Goal: Contribute content: Contribute content

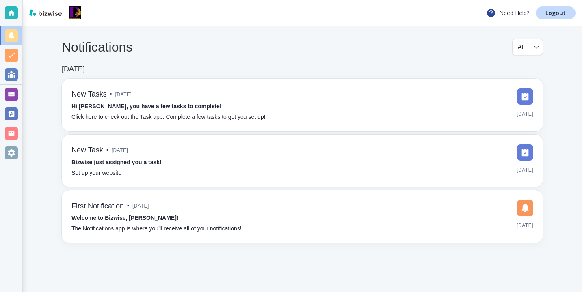
click at [19, 101] on div at bounding box center [11, 94] width 22 height 19
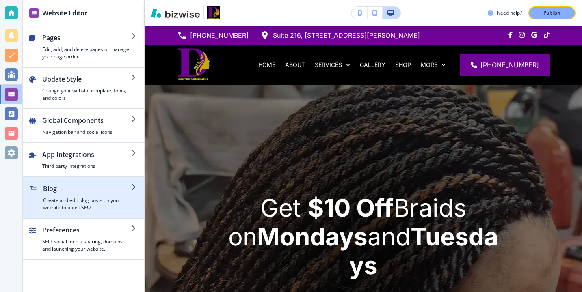
click at [93, 191] on h2 "Blog" at bounding box center [87, 189] width 88 height 10
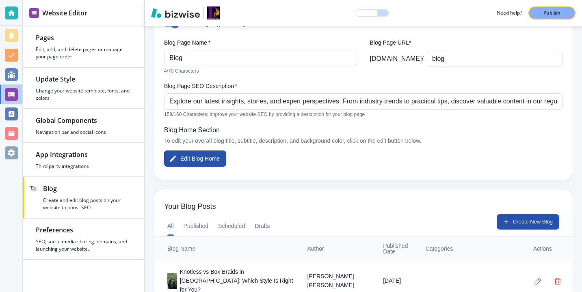
scroll to position [100, 0]
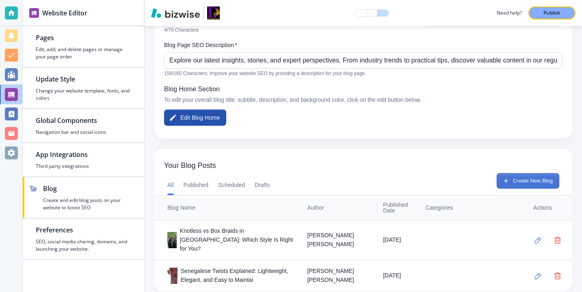
click at [542, 178] on button "Create New Blog" at bounding box center [527, 180] width 63 height 15
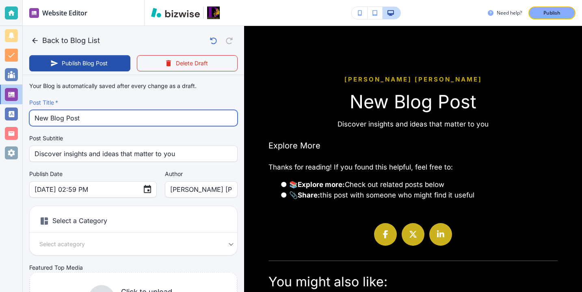
click at [165, 123] on input "New Blog Post" at bounding box center [134, 117] width 198 height 15
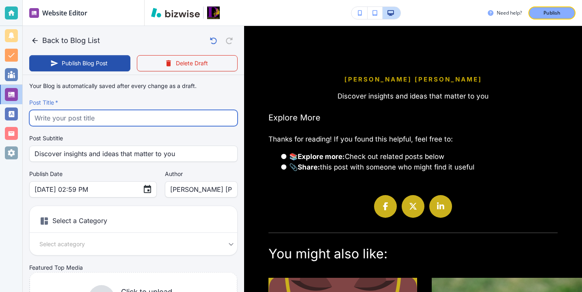
paste input "Dallas Braid Trends 2025: From Boho to [DEMOGRAPHIC_DATA] Locs"
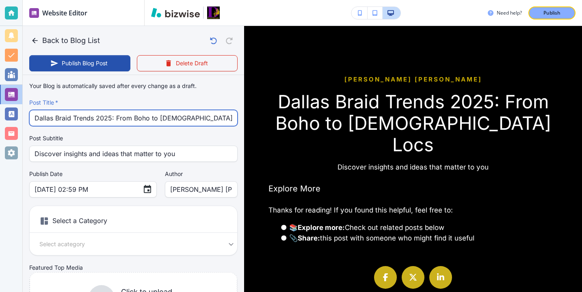
type input "Dallas Braid Trends 2025: From Boho to [DEMOGRAPHIC_DATA] Locs"
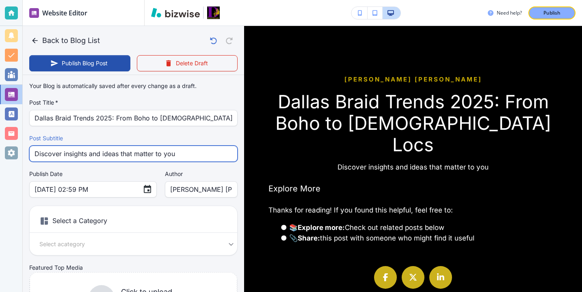
click at [191, 157] on input "Discover insights and ideas that matter to you" at bounding box center [134, 153] width 198 height 15
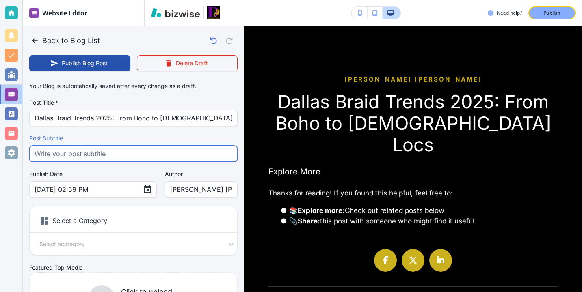
paste input "Discover the top braid styles taking over [GEOGRAPHIC_DATA] in [DATE] from boho…"
type input "Discover the top braid styles taking over [GEOGRAPHIC_DATA] in [DATE] from boho…"
type input "[DATE] 03:00 PM"
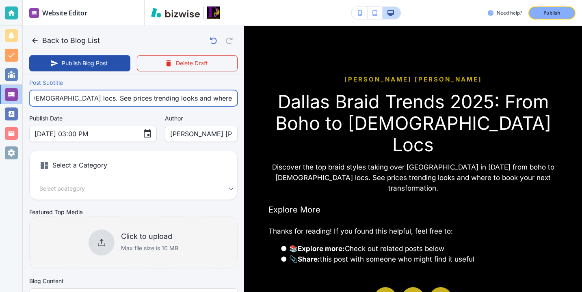
scroll to position [61, 0]
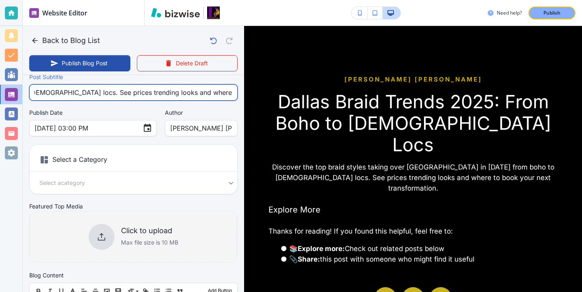
type input "Discover the top braid styles taking over [GEOGRAPHIC_DATA] in [DATE] from boho…"
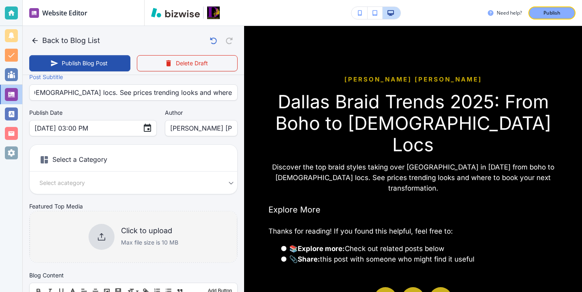
click at [160, 239] on p "Max file size is 10 MB" at bounding box center [149, 242] width 57 height 9
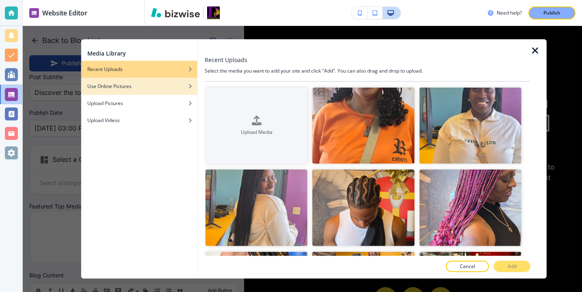
click at [122, 88] on h4 "Use Online Pictures" at bounding box center [109, 86] width 44 height 7
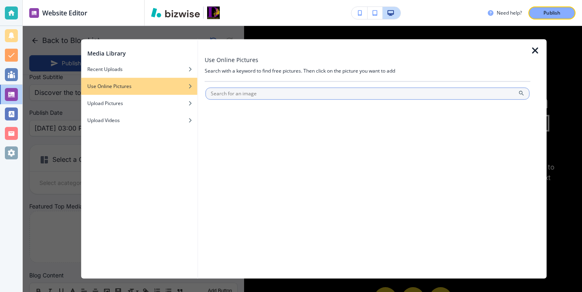
click at [234, 94] on input "text" at bounding box center [367, 94] width 324 height 12
type input "d"
type input "braids"
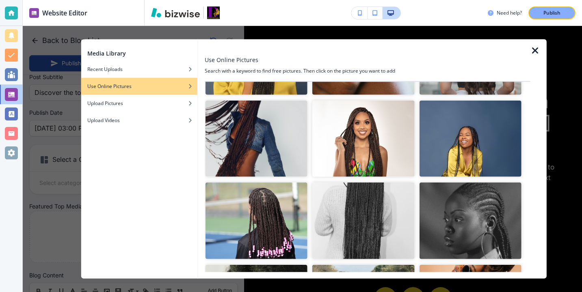
scroll to position [334, 0]
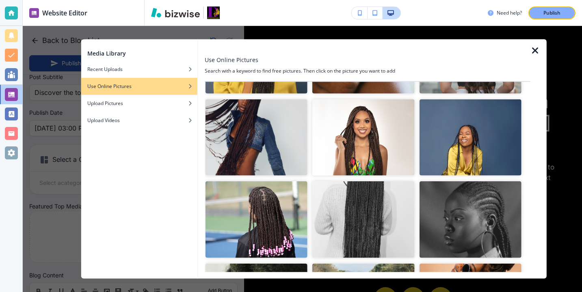
click at [368, 161] on img "button" at bounding box center [363, 137] width 102 height 76
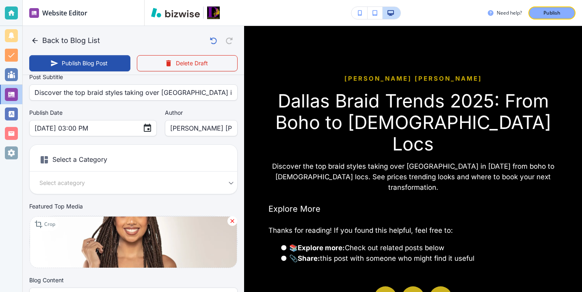
scroll to position [129, 0]
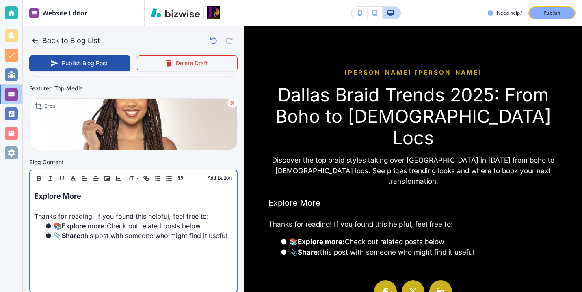
click at [88, 207] on p at bounding box center [133, 207] width 199 height 10
click at [88, 207] on p at bounding box center [133, 206] width 199 height 10
click at [88, 206] on p at bounding box center [133, 206] width 199 height 10
click at [91, 195] on p "Explore More" at bounding box center [133, 195] width 199 height 11
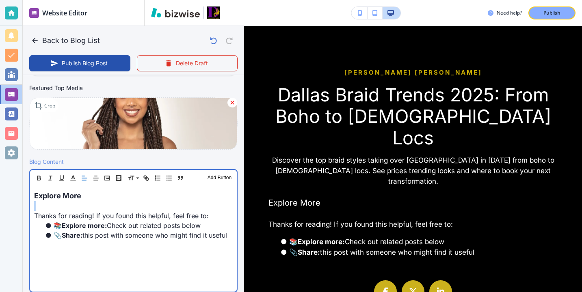
click at [91, 195] on p "Explore More" at bounding box center [133, 195] width 199 height 11
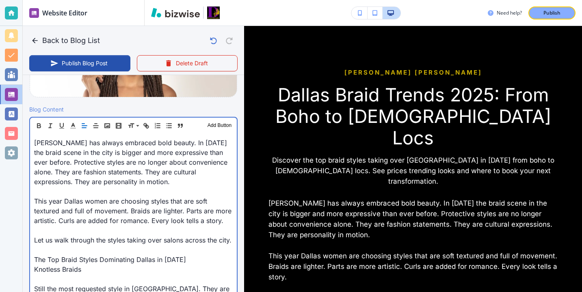
scroll to position [233, 0]
click at [86, 242] on p "Let us walk through the styles taking over salons across the city." at bounding box center [133, 240] width 199 height 10
click at [86, 251] on p at bounding box center [133, 249] width 199 height 10
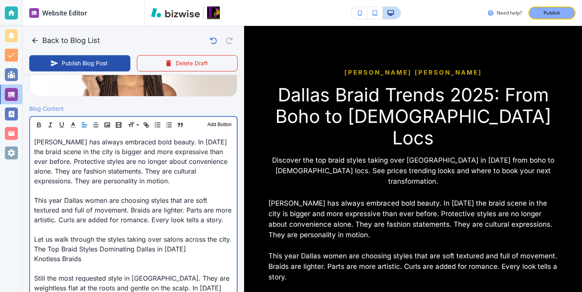
click at [39, 273] on p at bounding box center [133, 269] width 199 height 10
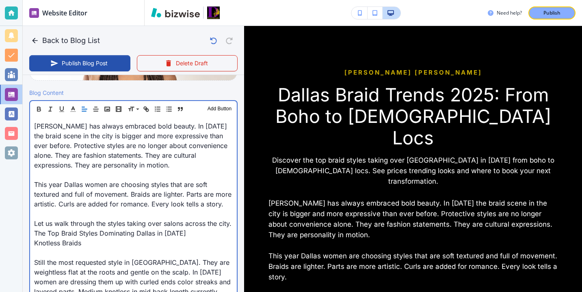
scroll to position [251, 0]
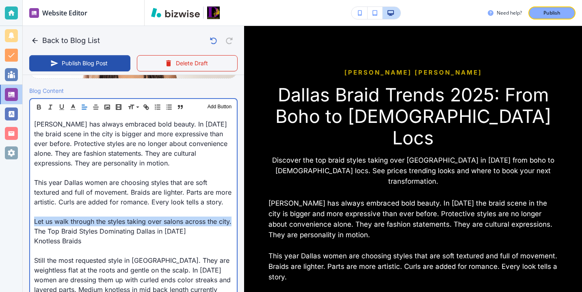
drag, startPoint x: 232, startPoint y: 220, endPoint x: 7, endPoint y: 220, distance: 224.9
click at [7, 220] on div "Website Editor Pages Edit, add, and delete pages or manage your page order Upda…" at bounding box center [291, 146] width 582 height 292
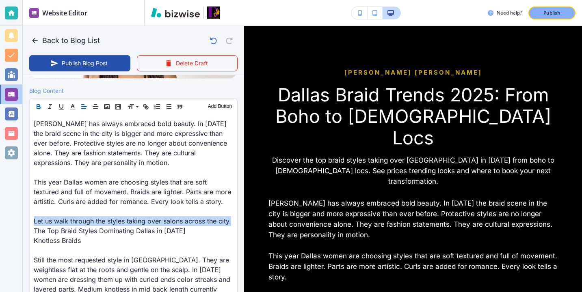
click at [40, 110] on icon "button" at bounding box center [38, 106] width 7 height 7
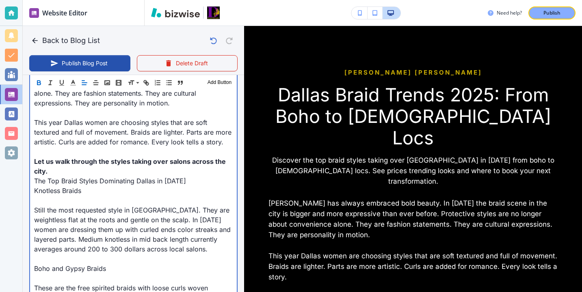
scroll to position [317, 0]
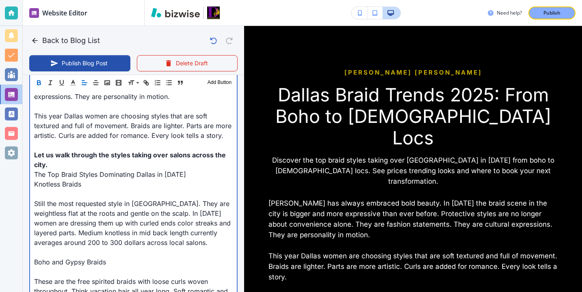
click at [46, 198] on p at bounding box center [133, 194] width 199 height 10
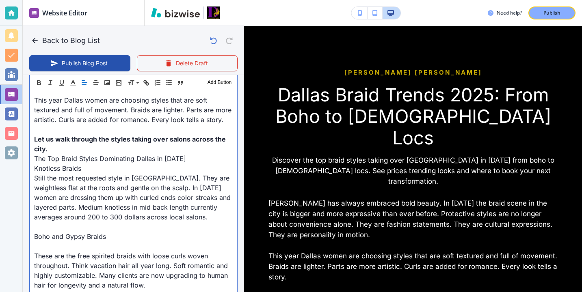
scroll to position [347, 0]
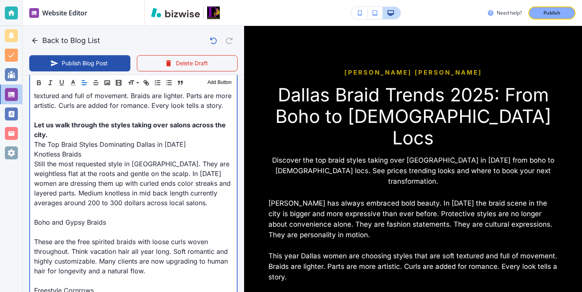
click at [72, 231] on p at bounding box center [133, 232] width 199 height 10
click at [179, 145] on p "The Top Braid Styles Dominating Dallas in [DATE]" at bounding box center [133, 145] width 199 height 10
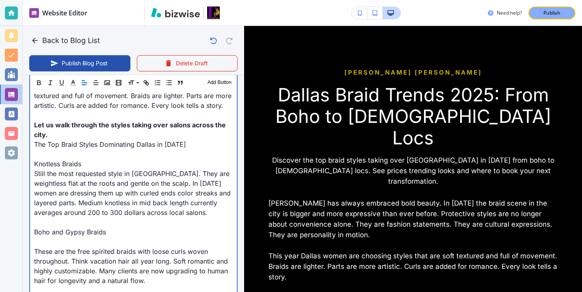
click at [96, 247] on p "These are the free spirited braids with loose curls woven throughout. Think vac…" at bounding box center [133, 266] width 199 height 39
click at [78, 237] on p "Boho and Gypsy Braids" at bounding box center [133, 232] width 199 height 10
click at [61, 246] on p at bounding box center [133, 242] width 199 height 10
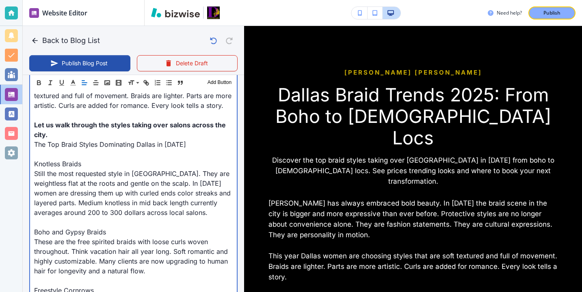
scroll to position [351, 0]
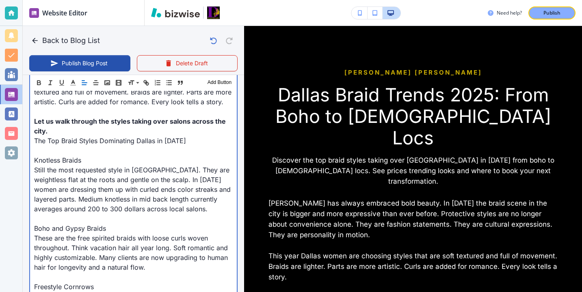
click at [60, 127] on p "Let us walk through the styles taking over salons across the city." at bounding box center [133, 126] width 199 height 19
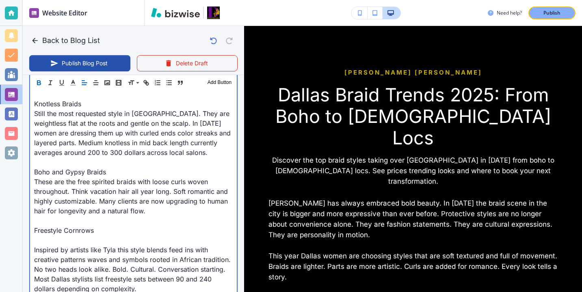
scroll to position [439, 0]
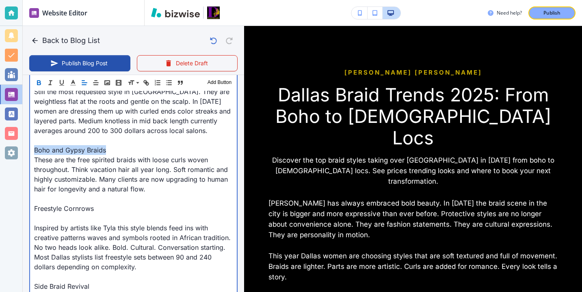
drag, startPoint x: 112, startPoint y: 147, endPoint x: 15, endPoint y: 147, distance: 97.0
click at [15, 147] on div "Website Editor Pages Edit, add, and delete pages or manage your page order Upda…" at bounding box center [291, 146] width 582 height 292
click at [71, 219] on p at bounding box center [133, 219] width 199 height 10
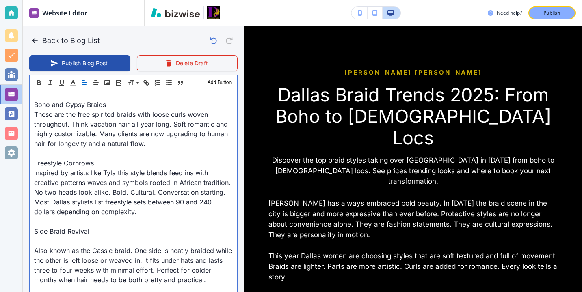
scroll to position [503, 0]
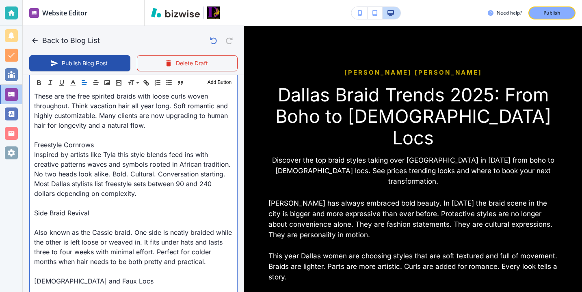
click at [58, 230] on p "Also known as the Cassie braid. One side is neatly braided while the other is l…" at bounding box center [133, 247] width 199 height 39
click at [58, 226] on p at bounding box center [133, 223] width 199 height 10
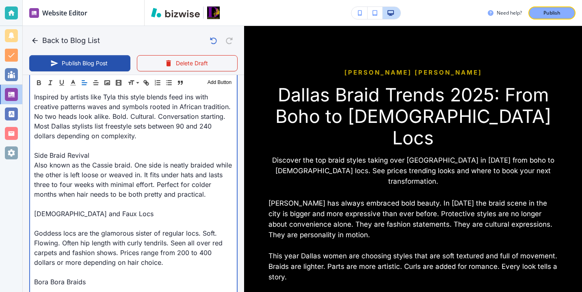
scroll to position [565, 0]
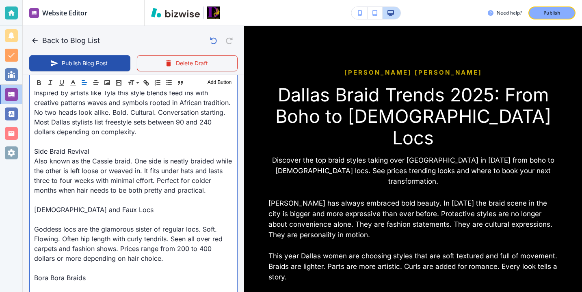
click at [54, 216] on p at bounding box center [133, 220] width 199 height 10
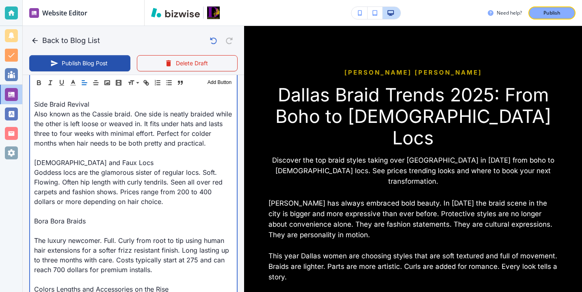
scroll to position [675, 0]
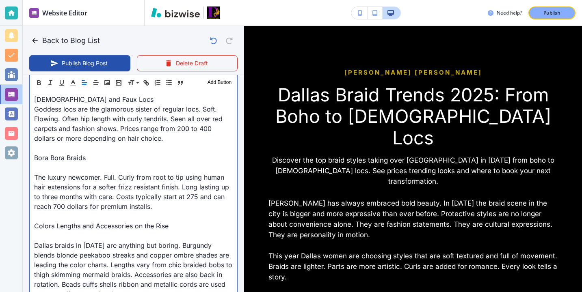
click at [58, 166] on p at bounding box center [133, 168] width 199 height 10
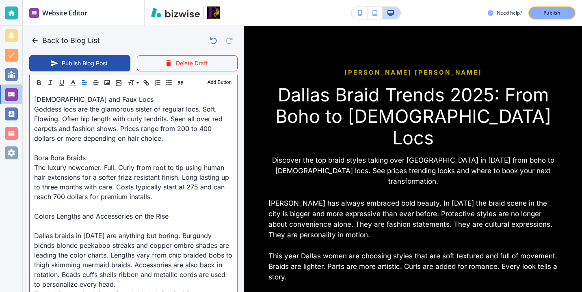
scroll to position [692, 0]
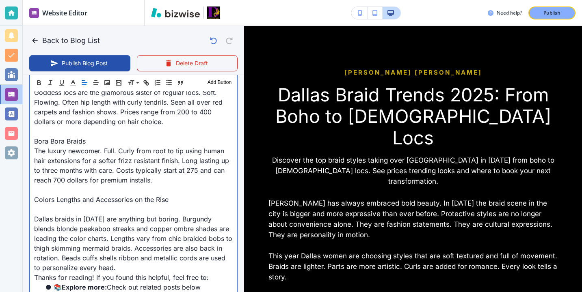
click at [45, 205] on p at bounding box center [133, 210] width 199 height 10
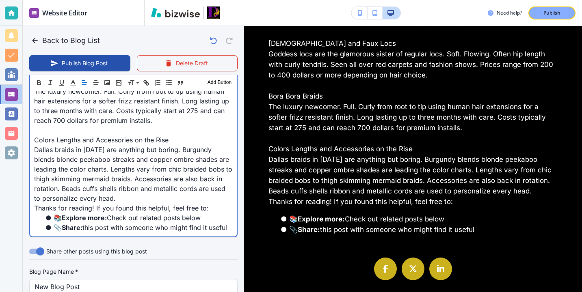
scroll to position [740, 0]
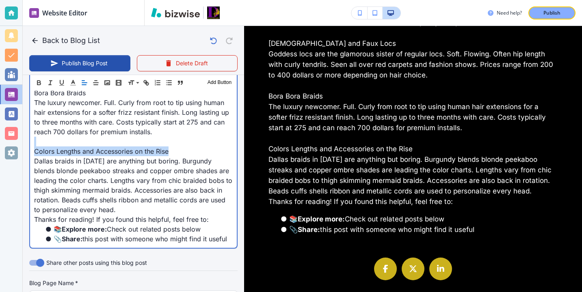
drag, startPoint x: 183, startPoint y: 149, endPoint x: 37, endPoint y: 143, distance: 147.1
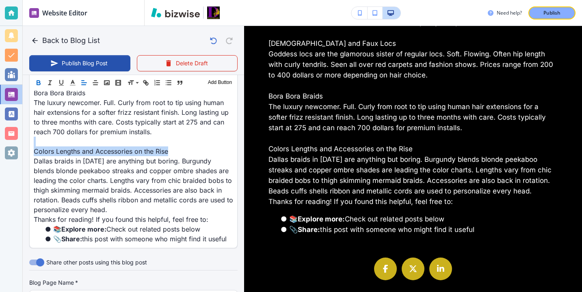
click at [39, 78] on button "button" at bounding box center [38, 83] width 11 height 10
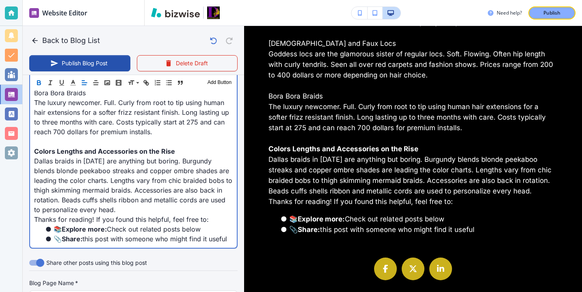
click at [113, 207] on p "Dallas braids in [DATE] are anything but boring. Burgundy blends blonde peekabo…" at bounding box center [133, 185] width 199 height 58
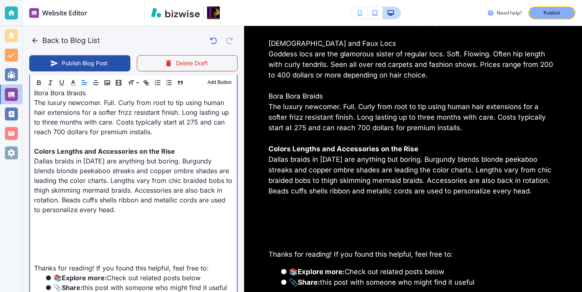
click at [115, 235] on p at bounding box center [133, 239] width 199 height 10
click at [53, 233] on p at bounding box center [133, 229] width 199 height 10
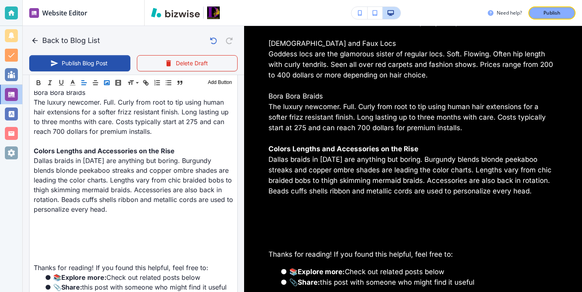
click at [110, 85] on icon "button" at bounding box center [106, 82] width 7 height 7
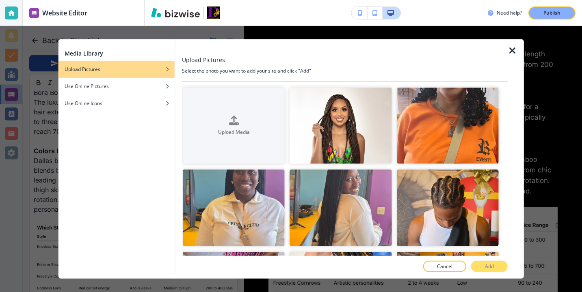
scroll to position [740, 0]
click at [511, 55] on icon "button" at bounding box center [512, 51] width 10 height 10
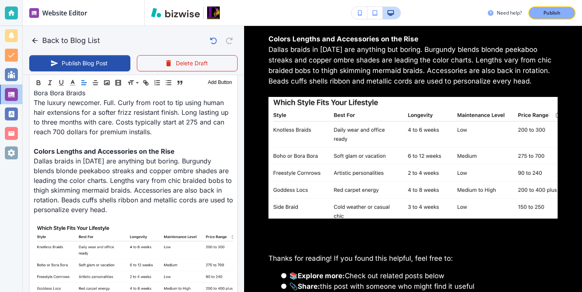
scroll to position [745, 0]
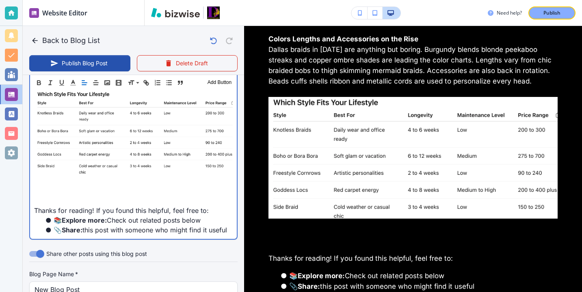
click at [71, 184] on p at bounding box center [133, 182] width 199 height 10
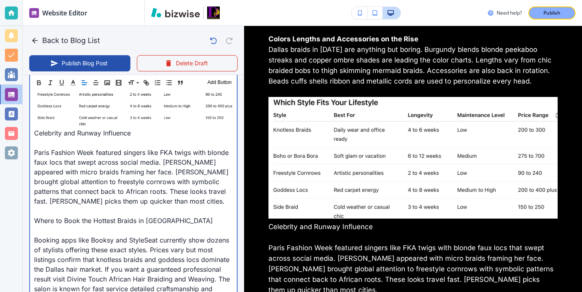
scroll to position [917, 0]
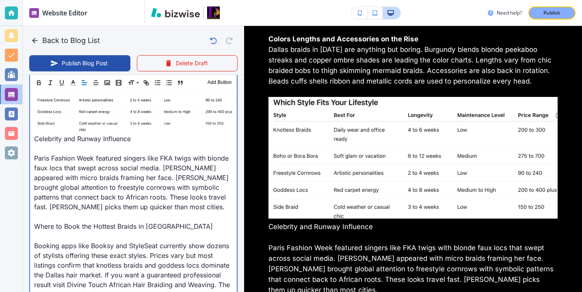
click at [122, 151] on p at bounding box center [133, 149] width 199 height 10
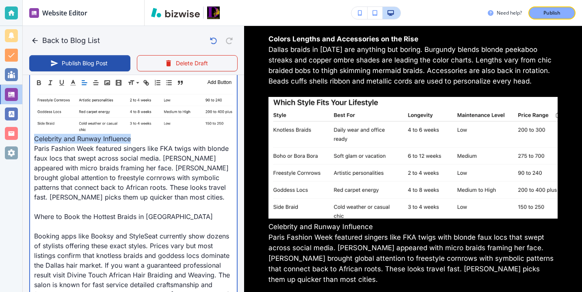
drag, startPoint x: 134, startPoint y: 143, endPoint x: 29, endPoint y: 138, distance: 104.8
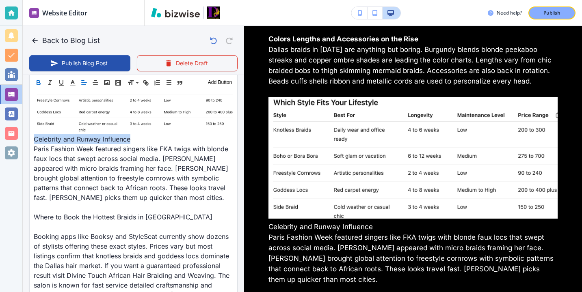
click at [41, 84] on icon "button" at bounding box center [38, 82] width 7 height 7
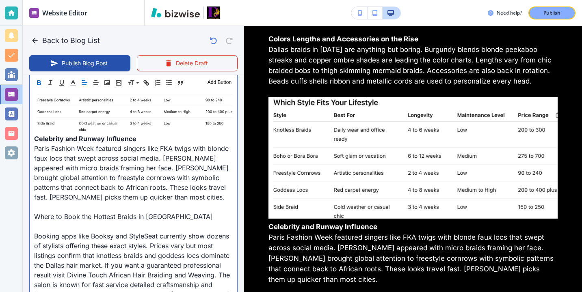
click at [158, 226] on p at bounding box center [133, 227] width 199 height 10
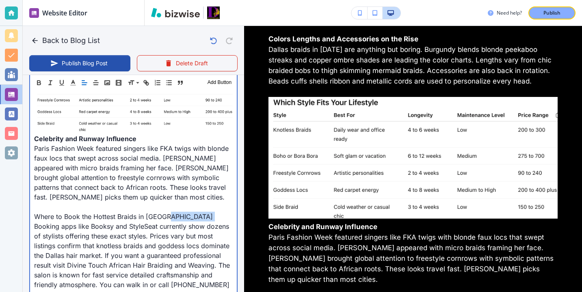
drag, startPoint x: 184, startPoint y: 219, endPoint x: 24, endPoint y: 222, distance: 160.4
click at [38, 219] on p "Where to Book the Hottest Braids in [GEOGRAPHIC_DATA]" at bounding box center [133, 217] width 199 height 10
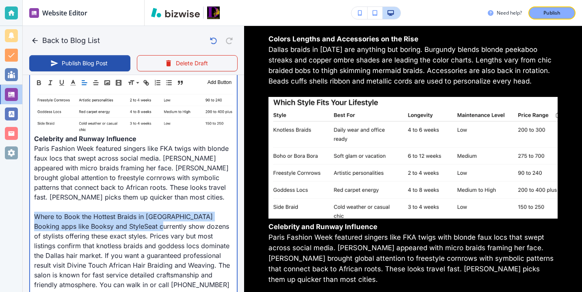
drag, startPoint x: 36, startPoint y: 218, endPoint x: 162, endPoint y: 223, distance: 126.4
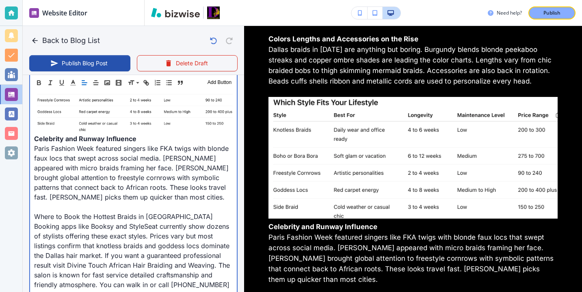
click at [170, 218] on p "Where to Book the Hottest Braids in [GEOGRAPHIC_DATA]" at bounding box center [133, 217] width 199 height 10
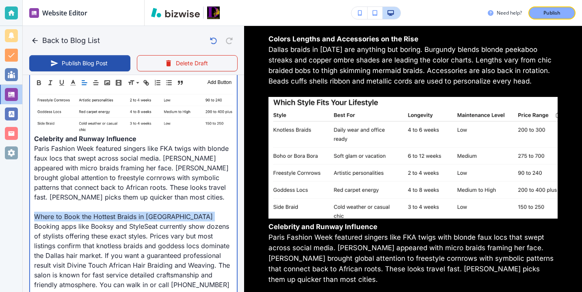
click at [170, 218] on p "Where to Book the Hottest Braids in [GEOGRAPHIC_DATA]" at bounding box center [133, 217] width 199 height 10
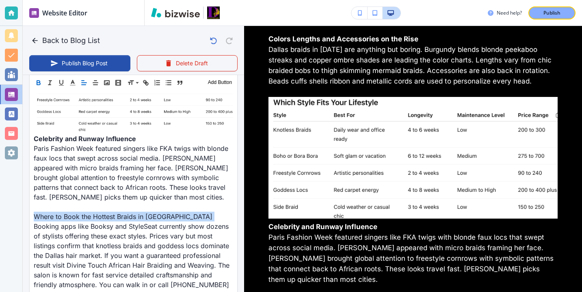
click at [41, 84] on icon "button" at bounding box center [38, 82] width 7 height 7
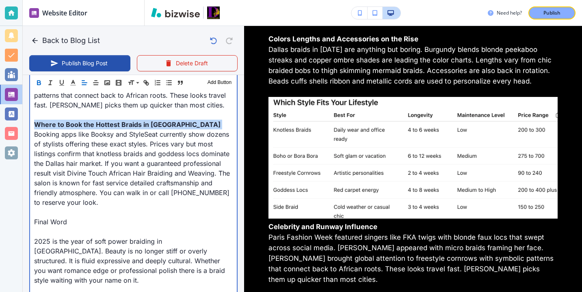
scroll to position [1032, 0]
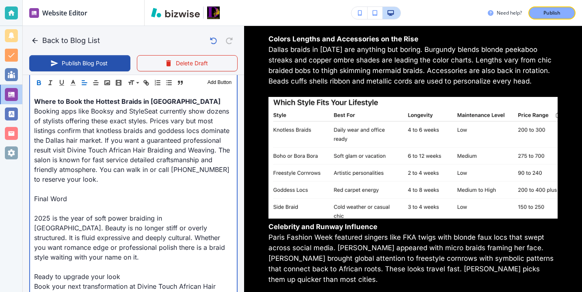
click at [72, 209] on p at bounding box center [133, 209] width 199 height 10
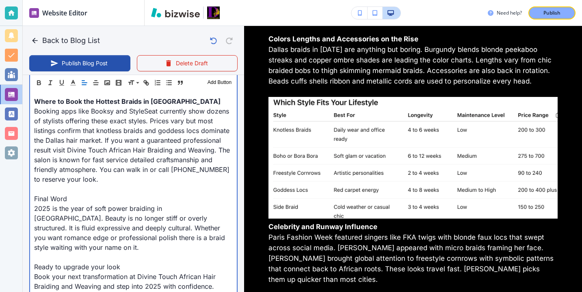
click at [79, 204] on p "Final Word" at bounding box center [133, 199] width 199 height 10
drag, startPoint x: 71, startPoint y: 198, endPoint x: 28, endPoint y: 198, distance: 43.4
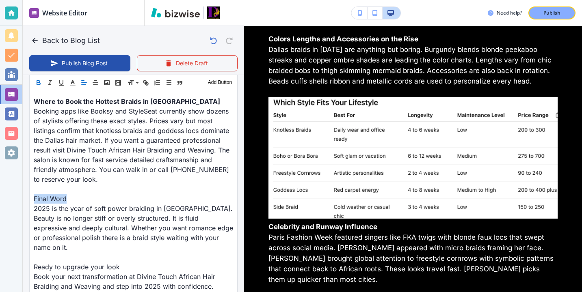
click at [35, 84] on button "button" at bounding box center [38, 83] width 11 height 10
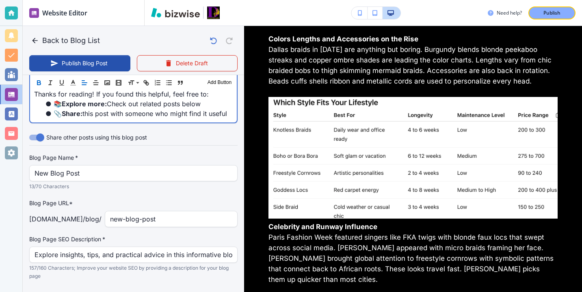
scroll to position [1253, 0]
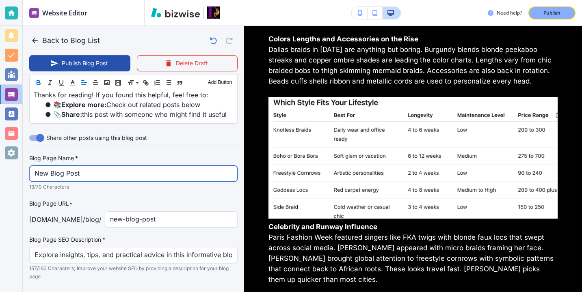
click at [104, 172] on input "New Blog Post" at bounding box center [134, 173] width 198 height 15
type input "[DATE] 03:03 PM"
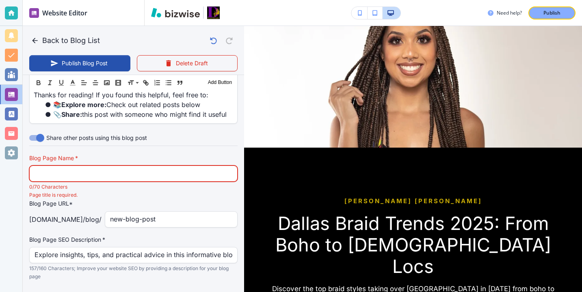
scroll to position [104, 0]
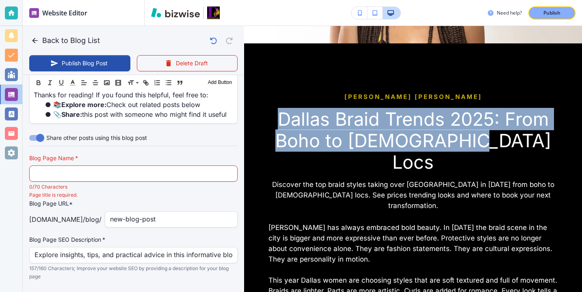
drag, startPoint x: 516, startPoint y: 147, endPoint x: 271, endPoint y: 127, distance: 246.0
click at [271, 127] on h3 "Dallas Braid Trends 2025: From Boho to [DEMOGRAPHIC_DATA] Locs" at bounding box center [412, 140] width 289 height 65
copy h3 "Dallas Braid Trends 2025: From Boho to [DEMOGRAPHIC_DATA] Locs"
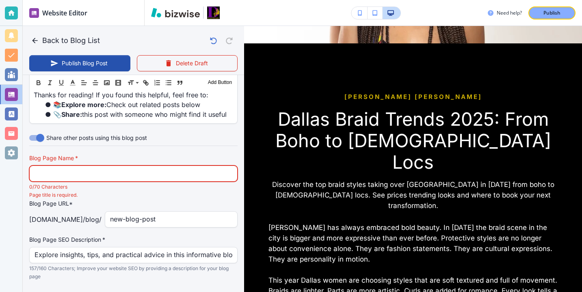
click at [141, 166] on input "text" at bounding box center [134, 173] width 198 height 15
paste input "Dallas Braid Trends 2025: From Boho to [DEMOGRAPHIC_DATA] Locs"
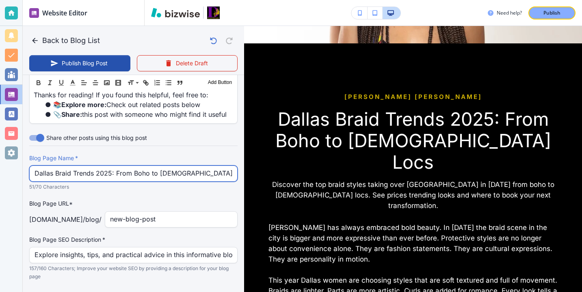
type input "Dallas Braid Trends 2025: From Boho to [DEMOGRAPHIC_DATA] Locs"
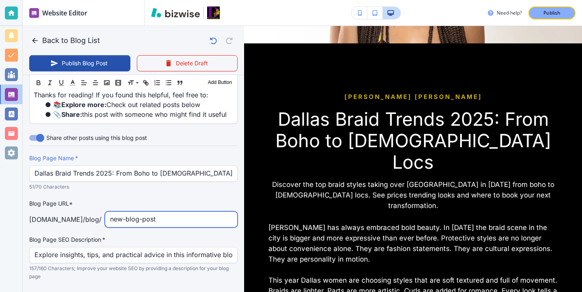
click at [209, 212] on input "new-blog-post" at bounding box center [171, 219] width 122 height 15
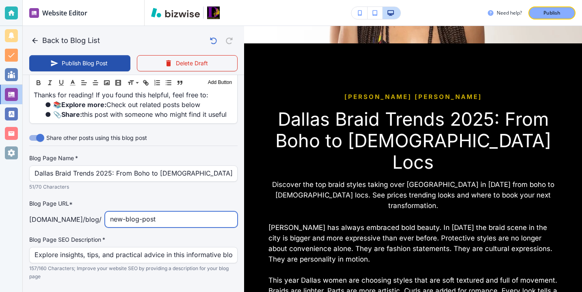
click at [209, 212] on input "new-blog-post" at bounding box center [171, 219] width 122 height 15
type input "dallas-braid-trens-2025-from-boho-to-goddess-locs"
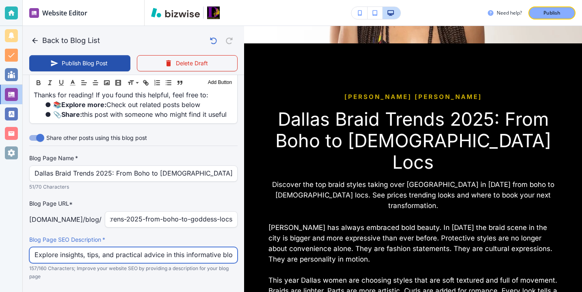
click at [194, 248] on input "Explore insights, tips, and practical advice in this informative blog post. Dis…" at bounding box center [134, 255] width 198 height 15
type input "[DATE] 03:04 PM"
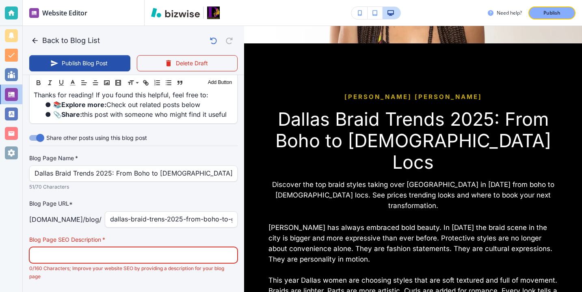
paste input "Discover the top braid styles taking over [GEOGRAPHIC_DATA] in [DATE] from boho…"
type input "[DATE] 03:05 PM"
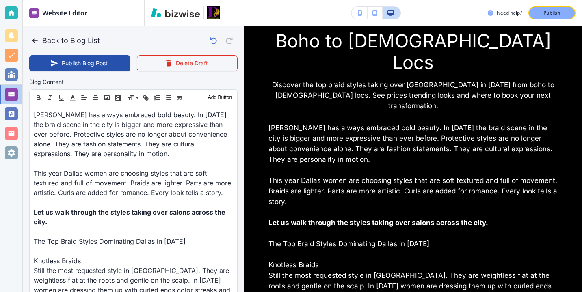
scroll to position [265, 0]
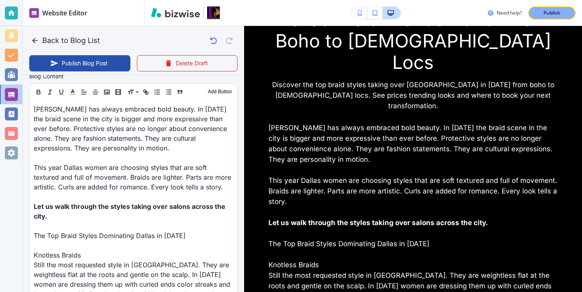
type input "Discover the top braid styles taking over [GEOGRAPHIC_DATA] in [DATE] from boho…"
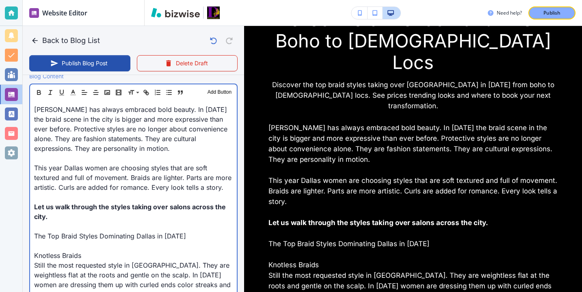
scroll to position [266, 0]
click at [111, 243] on p at bounding box center [133, 246] width 199 height 10
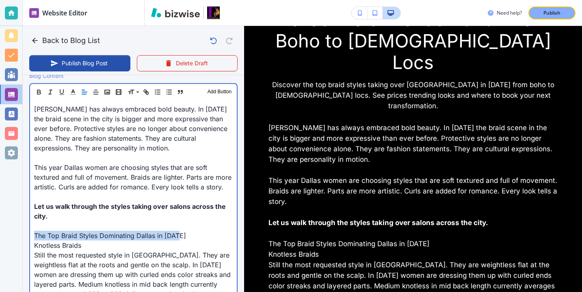
drag, startPoint x: 184, startPoint y: 235, endPoint x: 9, endPoint y: 235, distance: 175.8
click at [9, 235] on div "Website Editor Pages Edit, add, and delete pages or manage your page order Upda…" at bounding box center [291, 146] width 582 height 292
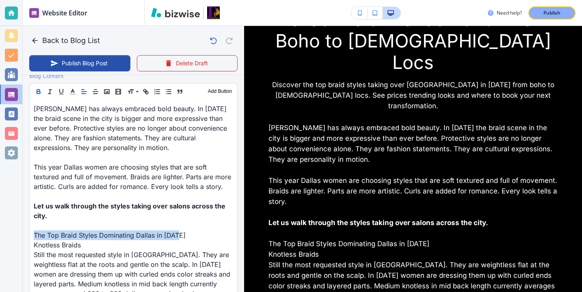
click at [39, 93] on icon "button" at bounding box center [38, 91] width 7 height 7
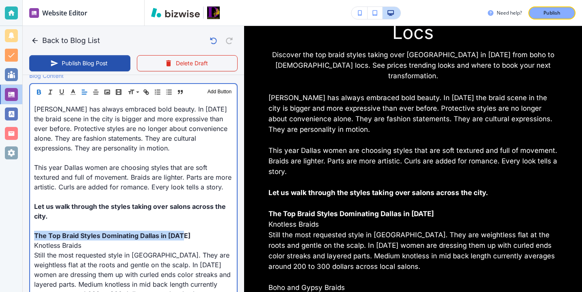
scroll to position [234, 0]
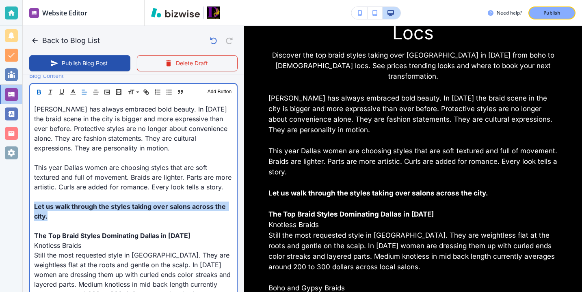
drag, startPoint x: 132, startPoint y: 214, endPoint x: 27, endPoint y: 207, distance: 105.0
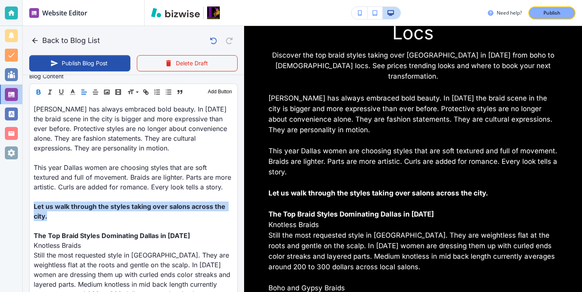
click at [41, 96] on button "button" at bounding box center [38, 92] width 11 height 10
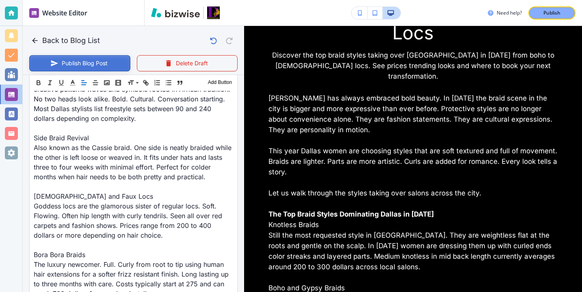
click at [56, 63] on icon "button" at bounding box center [54, 63] width 7 height 6
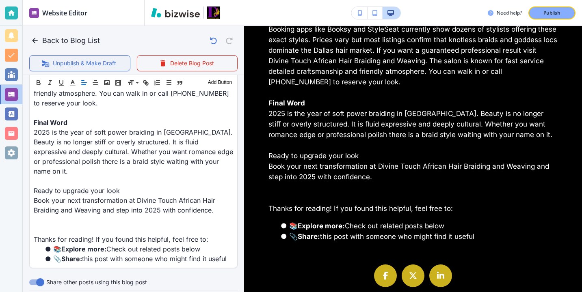
scroll to position [1081, 0]
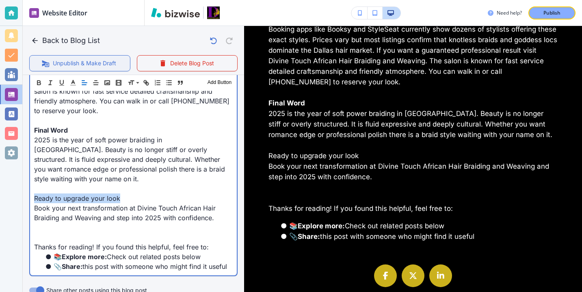
drag, startPoint x: 133, startPoint y: 193, endPoint x: 22, endPoint y: 194, distance: 110.4
click at [22, 194] on div "Website Editor Pages Edit, add, and delete pages or manage your page order Upda…" at bounding box center [291, 146] width 582 height 292
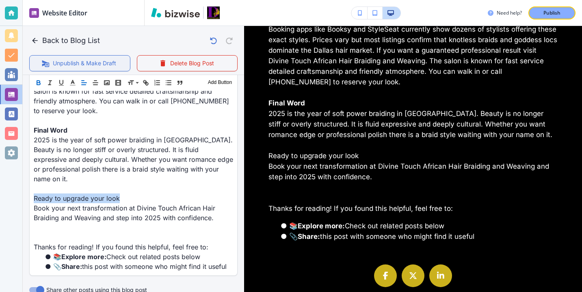
click at [37, 83] on icon "button" at bounding box center [38, 84] width 3 height 2
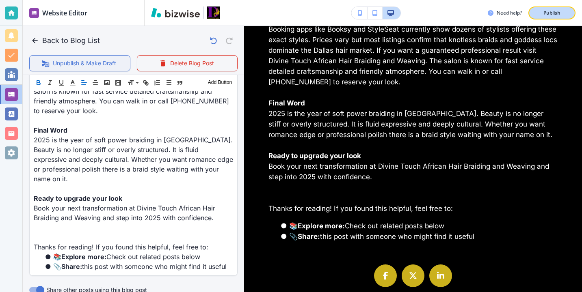
click at [540, 12] on div "Publish" at bounding box center [552, 12] width 26 height 7
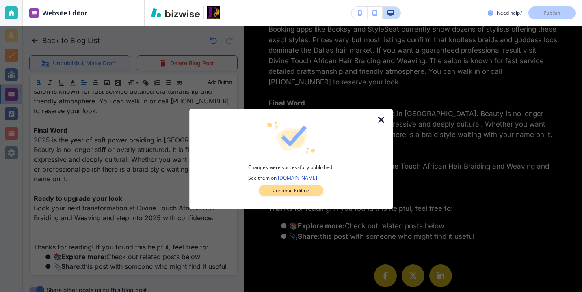
click at [314, 191] on button "Continue Editing" at bounding box center [291, 190] width 65 height 11
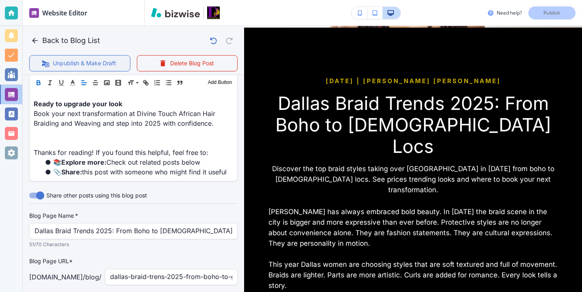
scroll to position [0, 0]
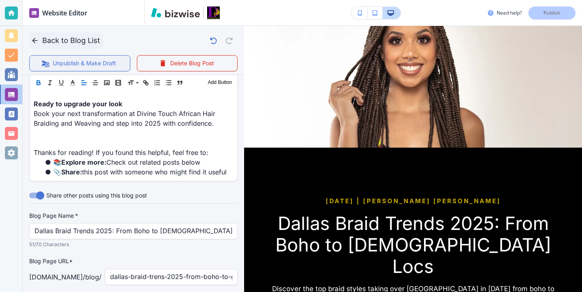
click at [37, 41] on icon "button" at bounding box center [35, 41] width 8 height 8
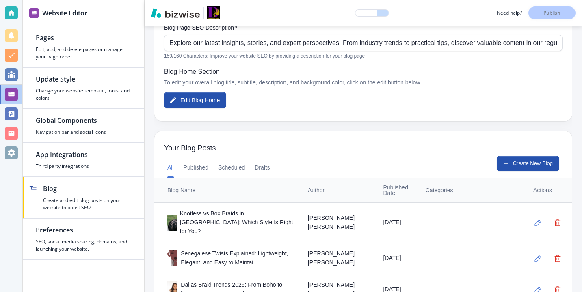
scroll to position [132, 0]
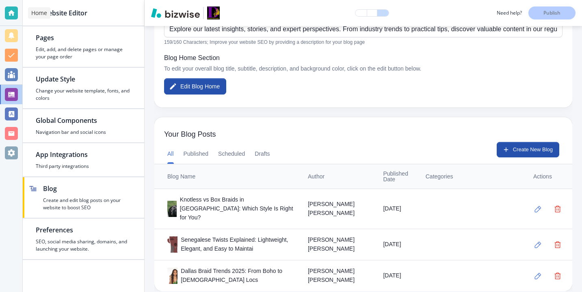
click at [15, 10] on div at bounding box center [11, 12] width 13 height 13
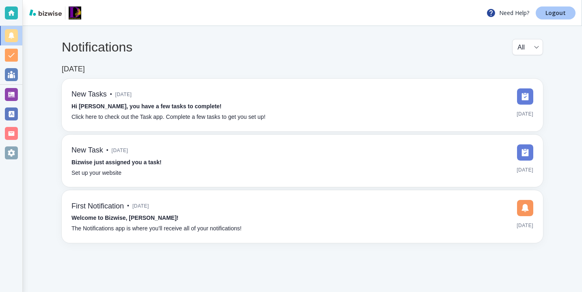
click at [564, 17] on link "Logout" at bounding box center [555, 12] width 40 height 13
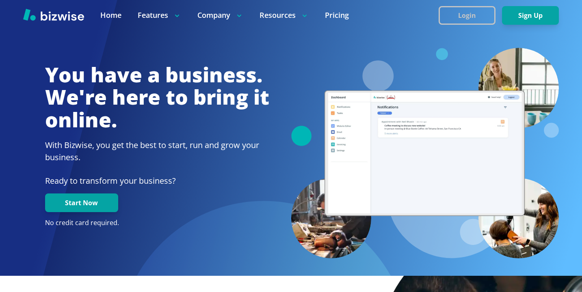
click at [455, 17] on button "Login" at bounding box center [466, 15] width 57 height 19
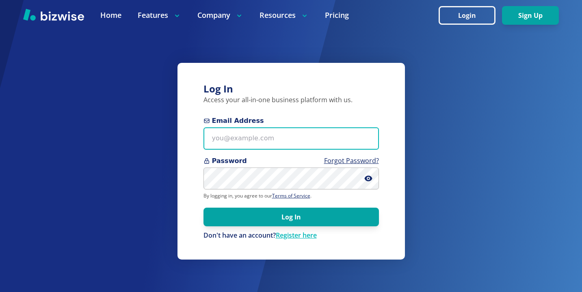
click at [267, 145] on input "Email Address" at bounding box center [290, 138] width 175 height 22
paste input "doris@dorislew.com"
type input "doris@dorislew.com"
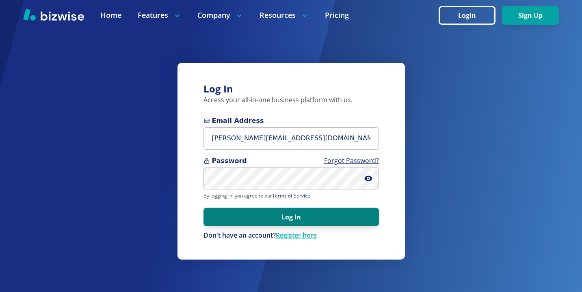
click at [371, 220] on button "Log In" at bounding box center [290, 217] width 175 height 19
